Goal: Transaction & Acquisition: Purchase product/service

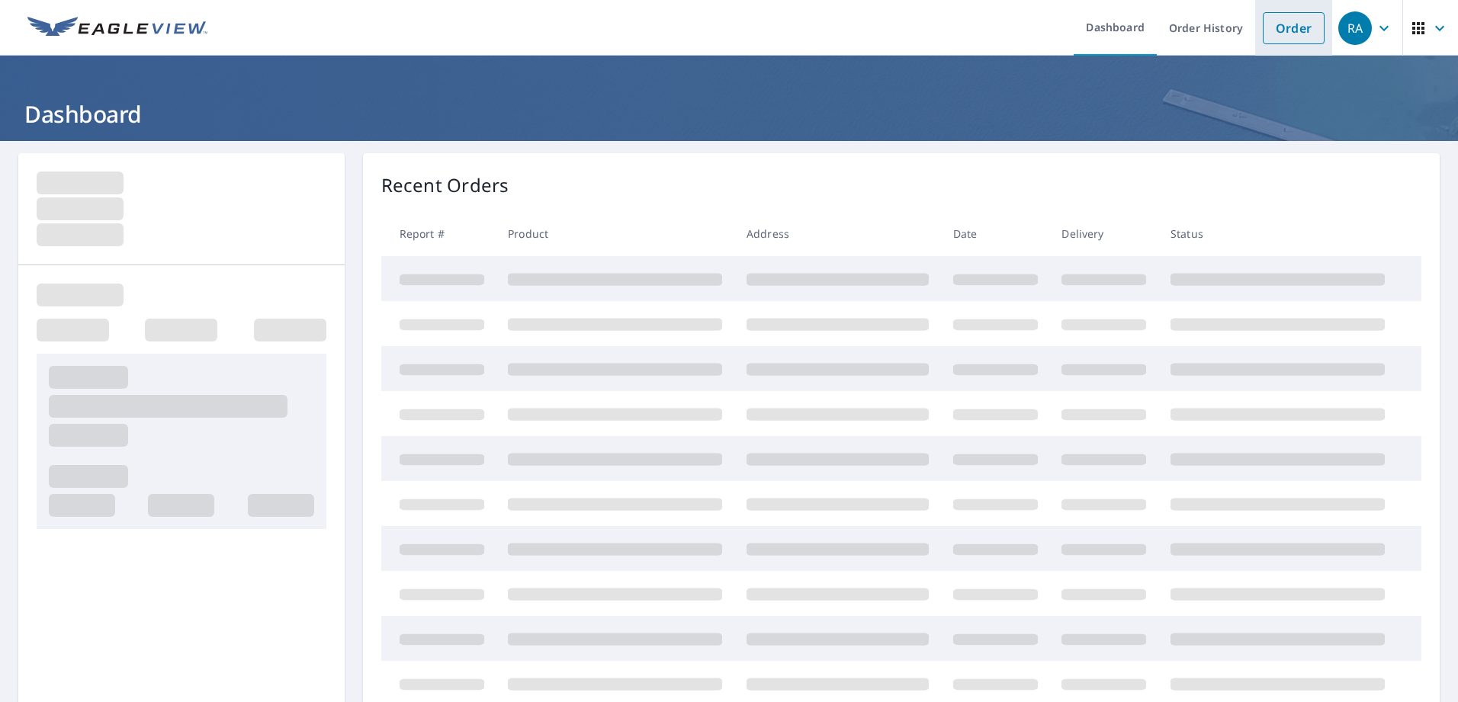
click at [1296, 28] on link "Order" at bounding box center [1294, 28] width 62 height 32
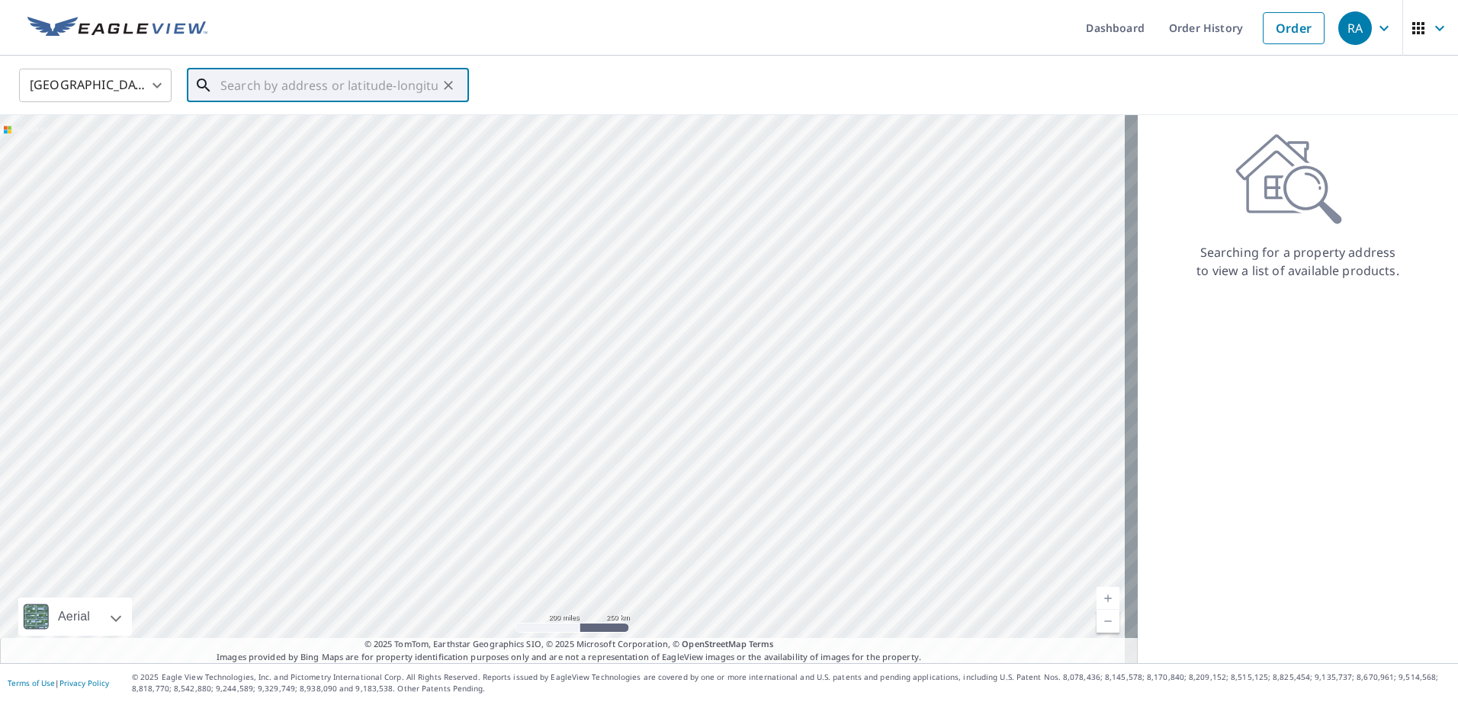
click at [303, 88] on input "text" at bounding box center [328, 85] width 217 height 43
click at [228, 152] on p "Ambler, [GEOGRAPHIC_DATA] 19002" at bounding box center [337, 146] width 240 height 15
type input "[STREET_ADDRESS]"
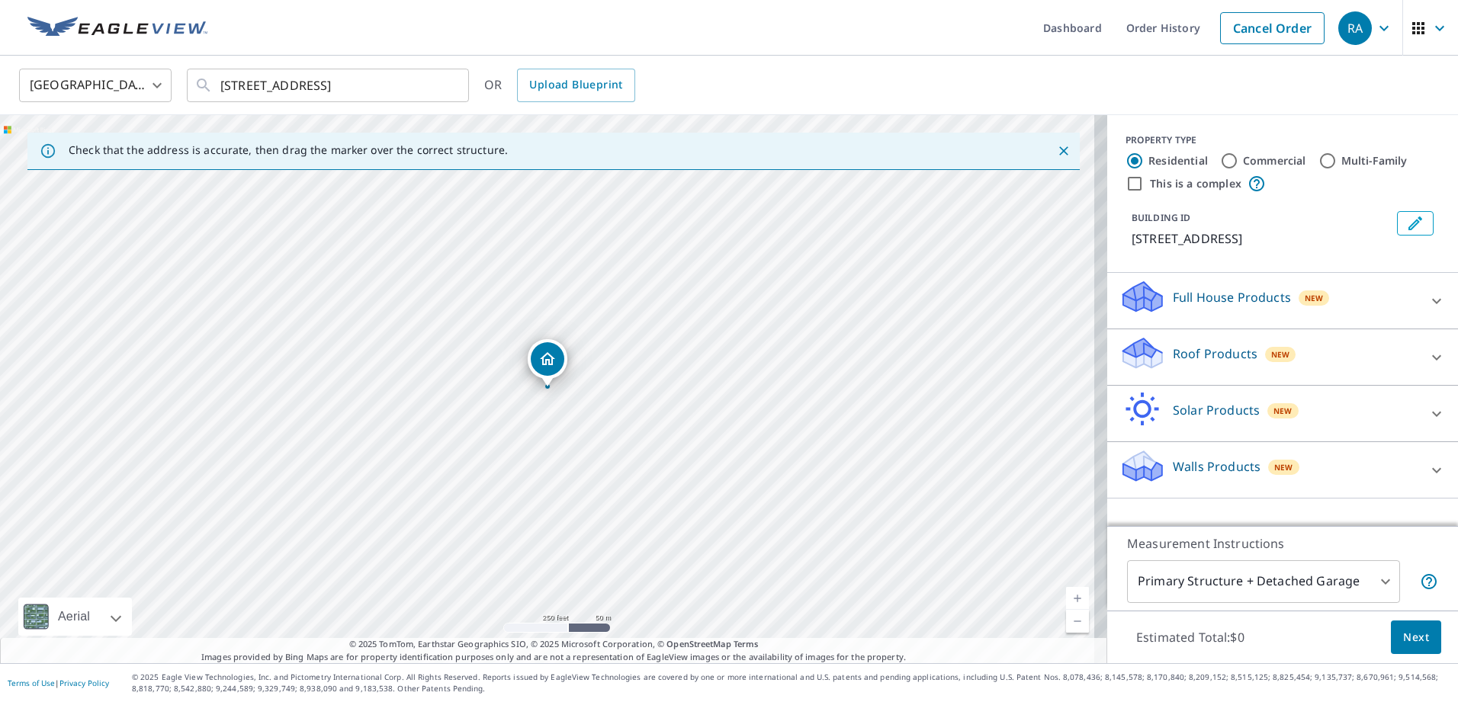
click at [1428, 469] on icon at bounding box center [1437, 470] width 18 height 18
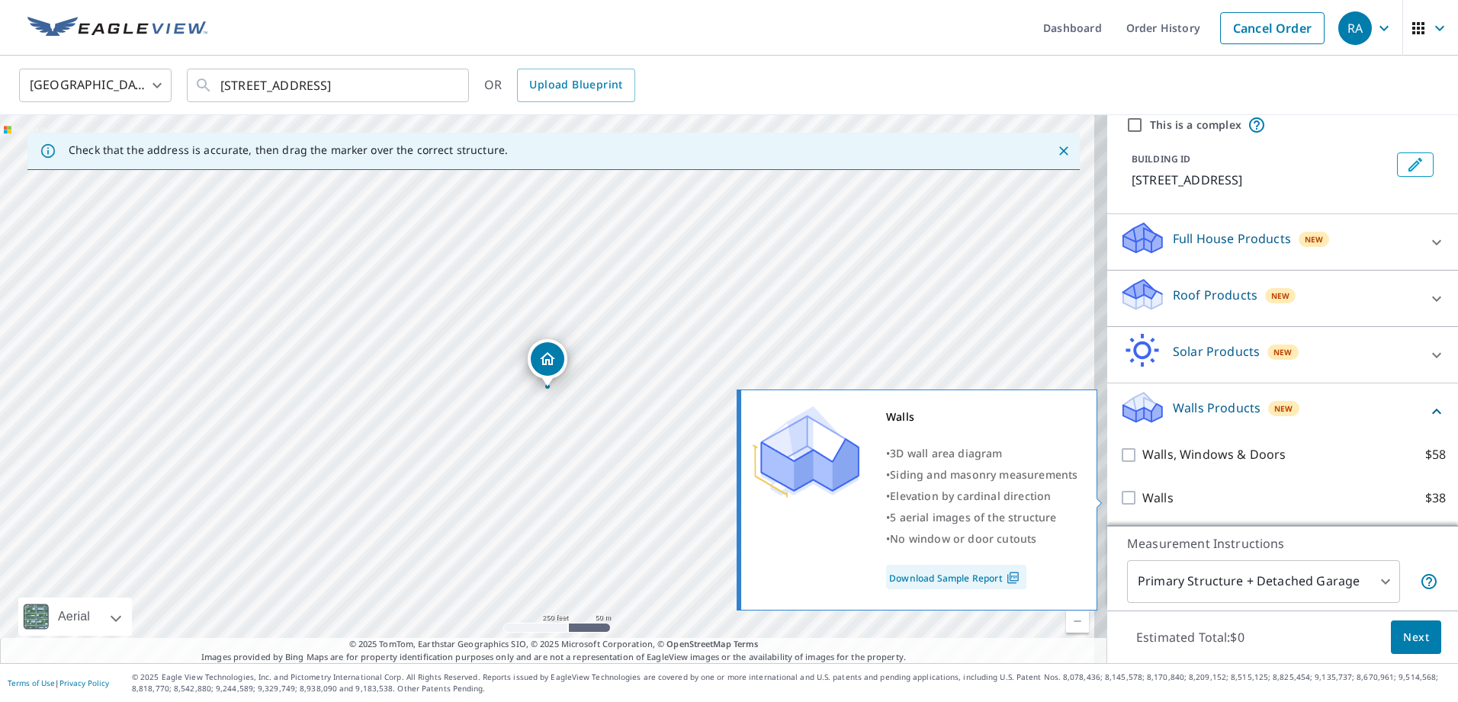
click at [1120, 492] on input "Walls $38" at bounding box center [1131, 498] width 23 height 18
checkbox input "true"
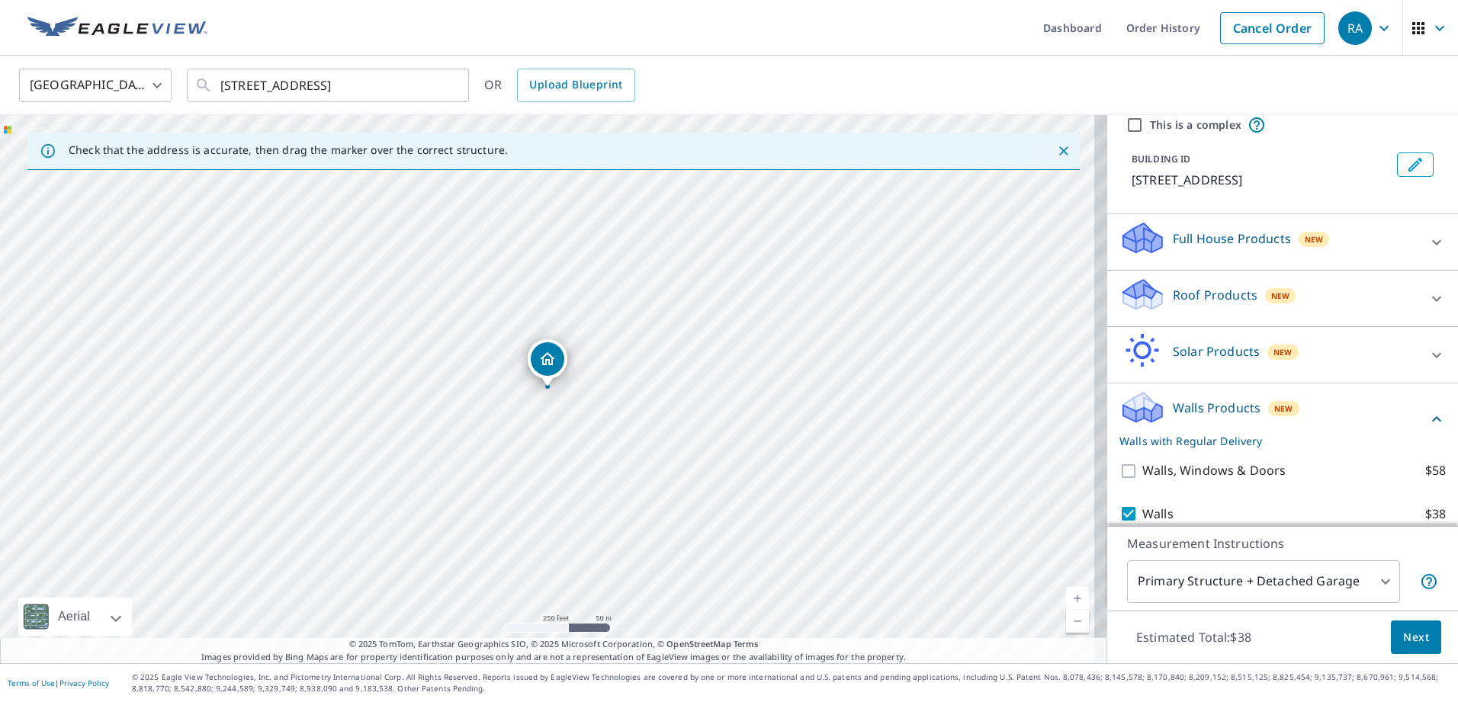
scroll to position [108, 0]
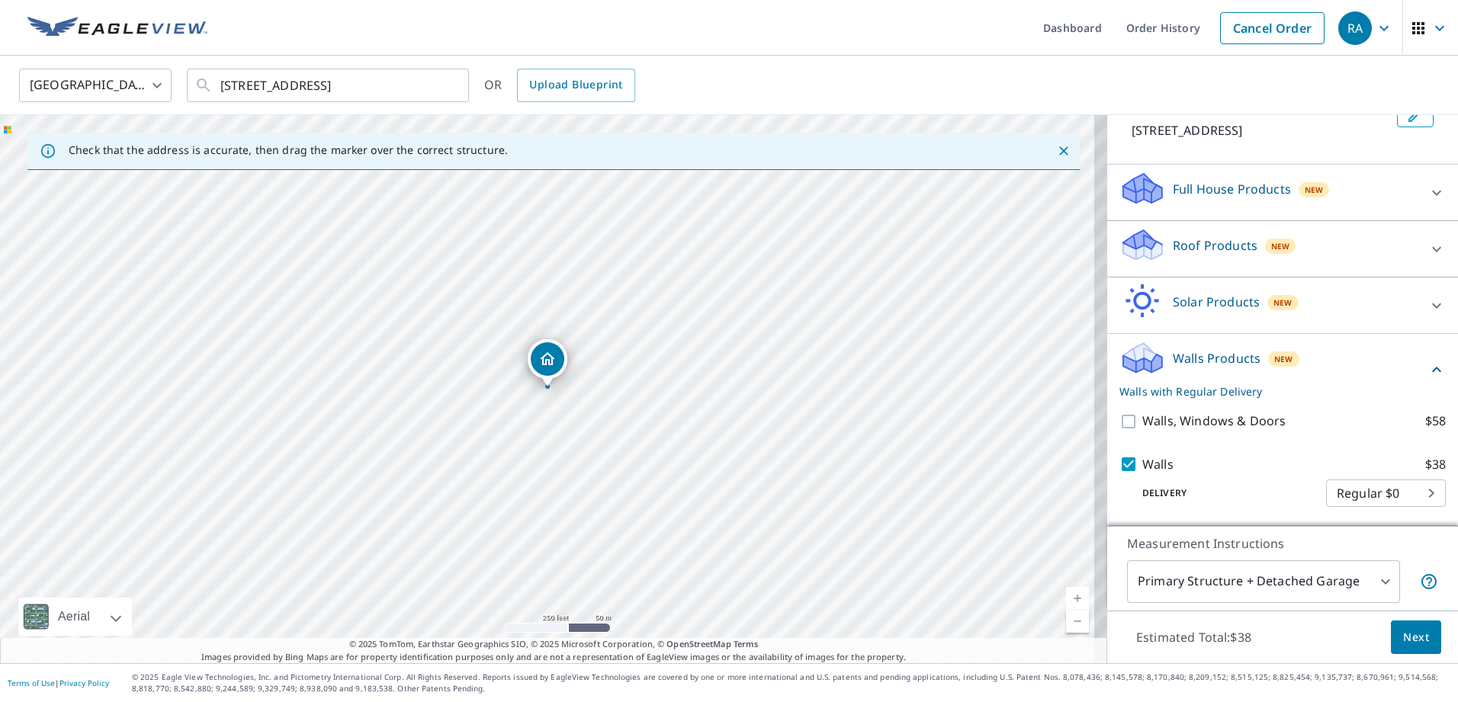
click at [1413, 633] on span "Next" at bounding box center [1416, 638] width 26 height 19
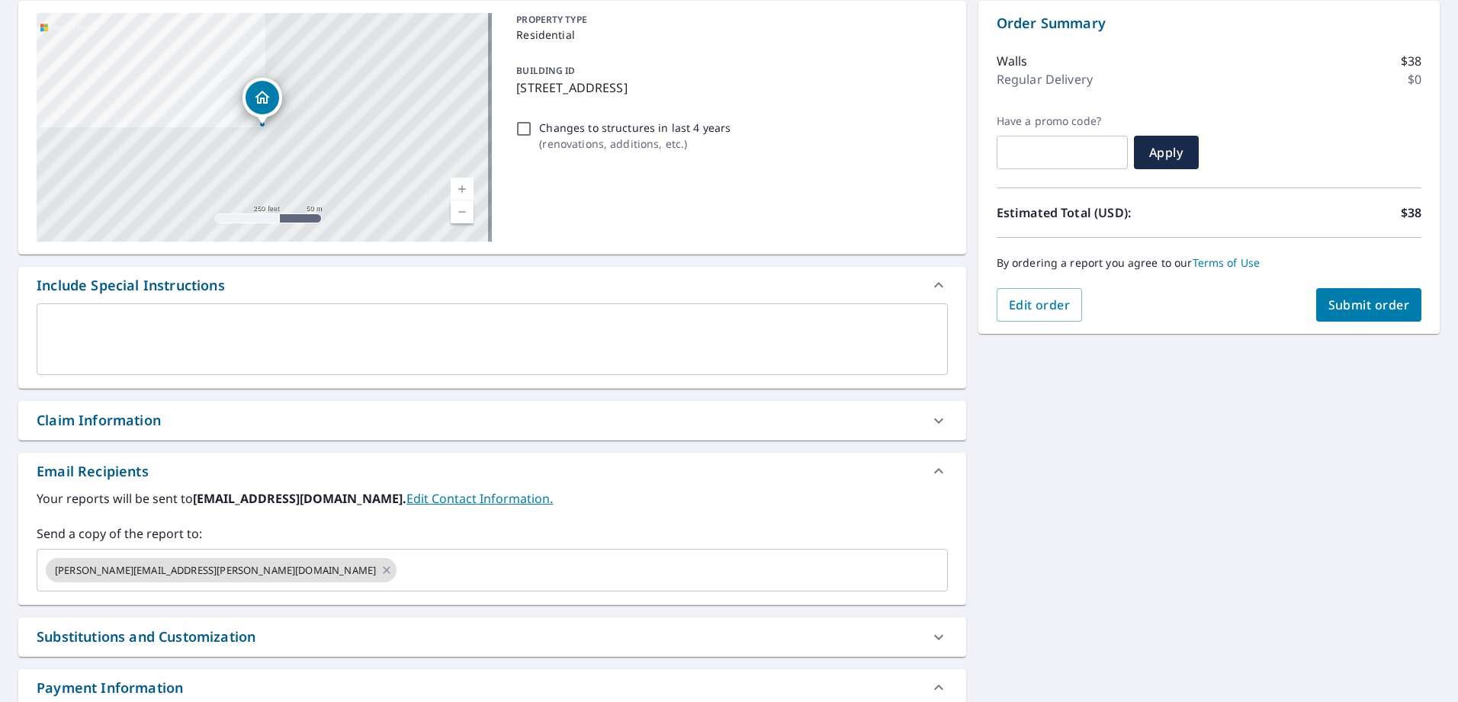
scroll to position [229, 0]
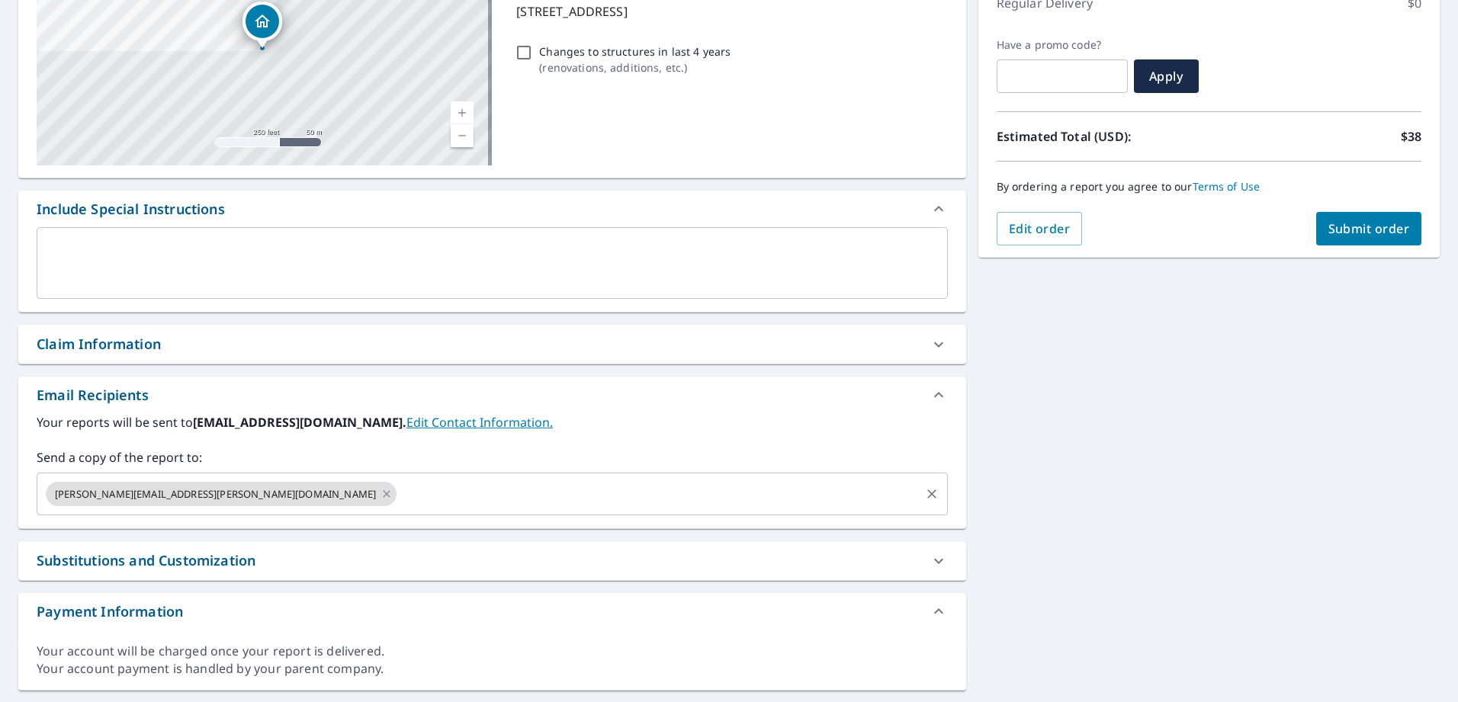
click at [399, 485] on input "text" at bounding box center [658, 494] width 519 height 29
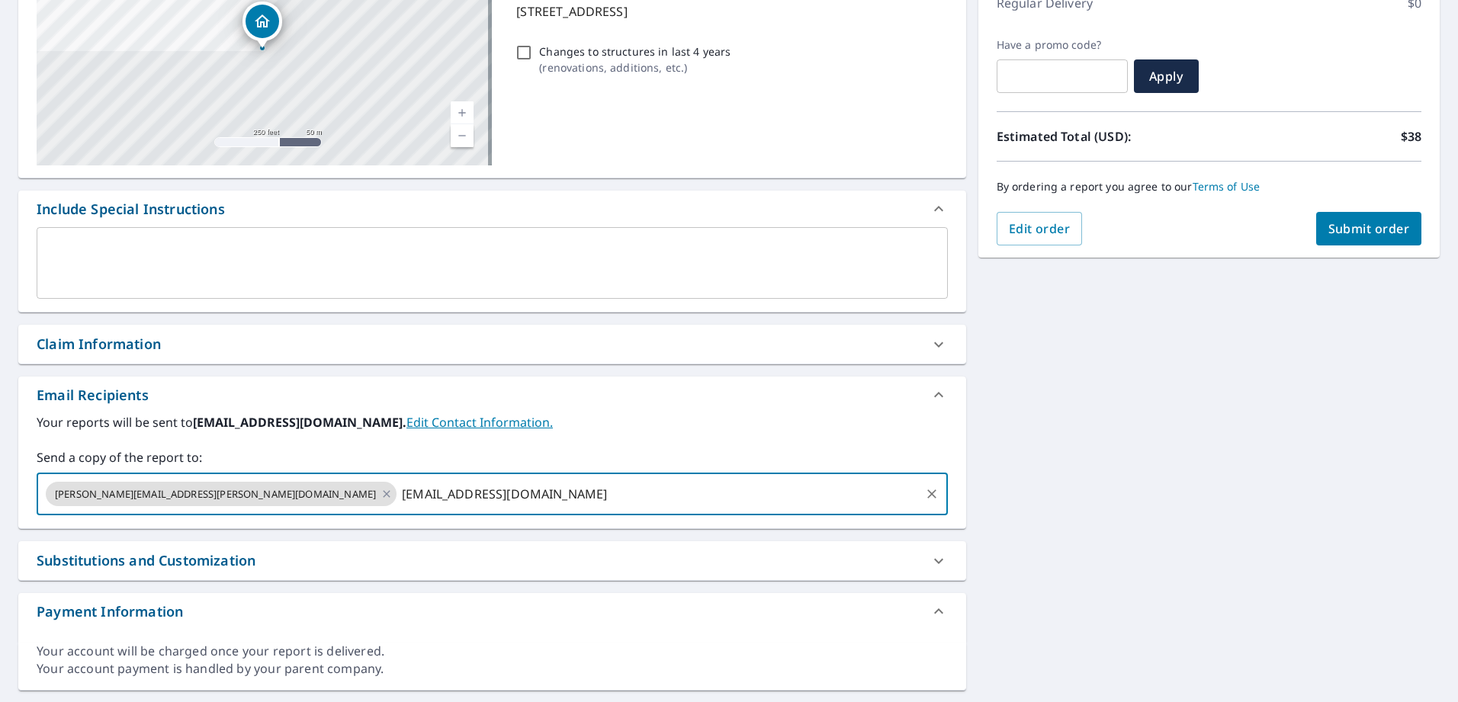
type input "[EMAIL_ADDRESS][DOMAIN_NAME]"
click at [1341, 229] on span "Submit order" at bounding box center [1370, 228] width 82 height 17
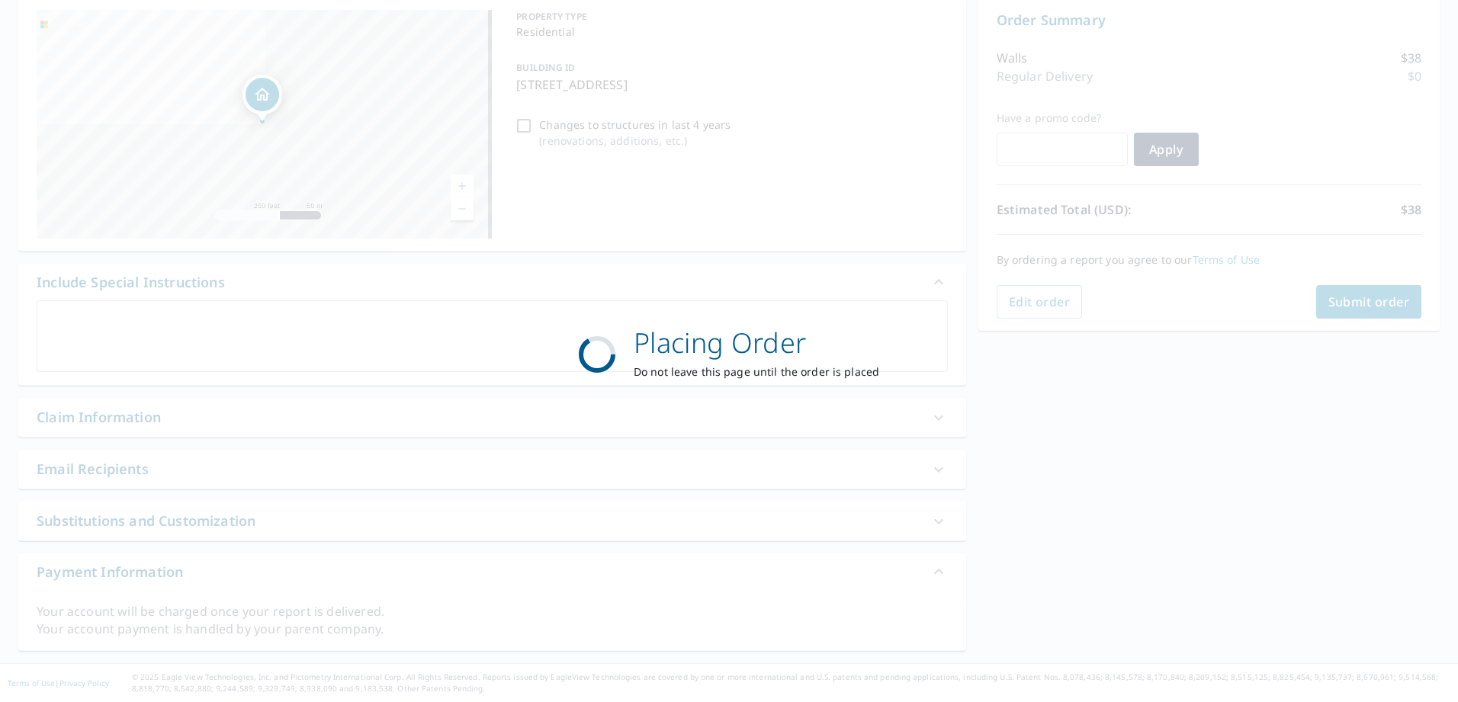
scroll to position [156, 0]
